Goal: Check status: Check status

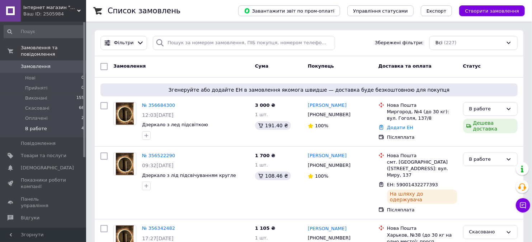
click at [43, 125] on span "В работе" at bounding box center [36, 128] width 22 height 6
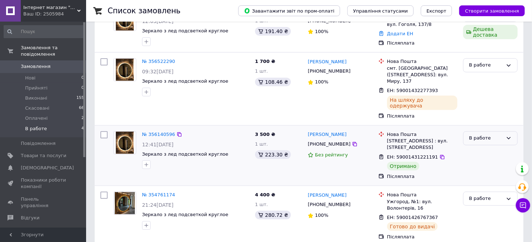
scroll to position [120, 0]
click at [157, 131] on link "№ 356140596" at bounding box center [158, 133] width 33 height 5
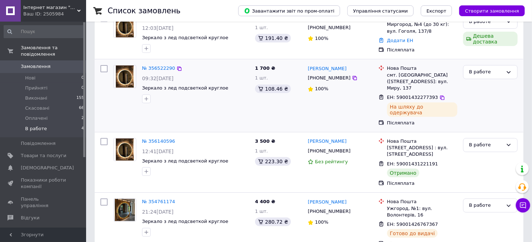
scroll to position [120, 0]
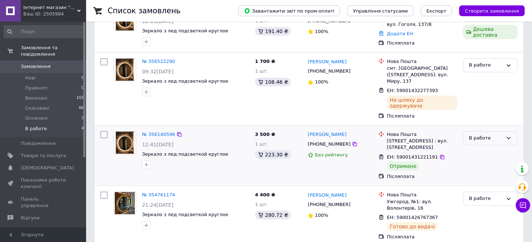
click at [480, 134] on div "В работе" at bounding box center [486, 138] width 34 height 8
click at [477, 159] on li "Виконано" at bounding box center [491, 165] width 54 height 13
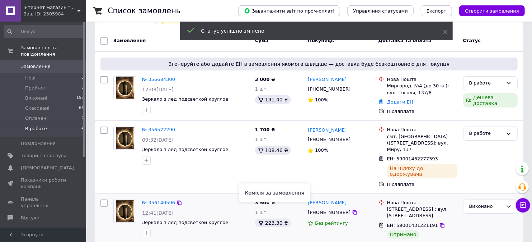
scroll to position [40, 0]
